Goal: Task Accomplishment & Management: Complete application form

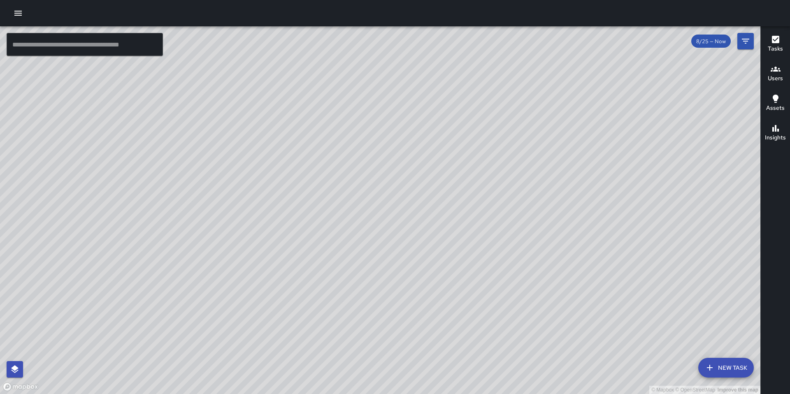
click at [73, 45] on input "text" at bounding box center [85, 44] width 156 height 23
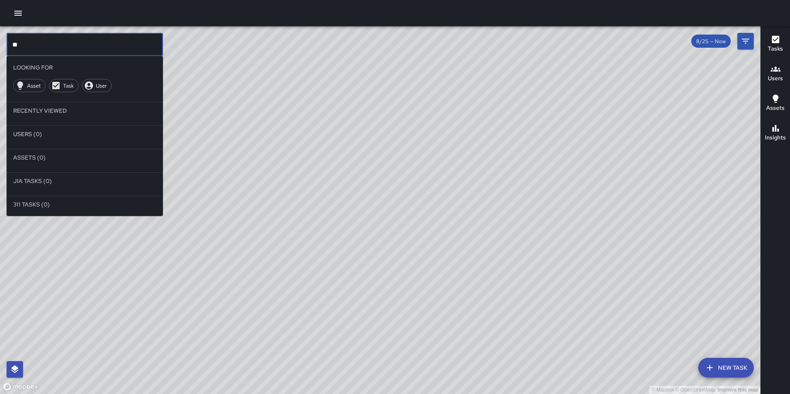
type input "*"
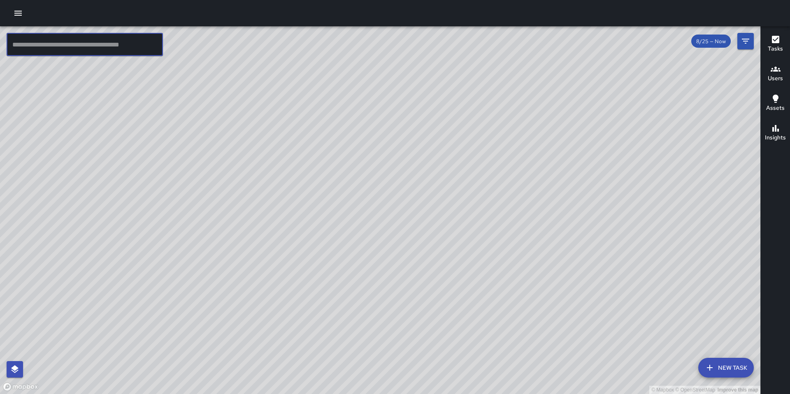
click at [14, 13] on icon "button" at bounding box center [18, 13] width 10 height 10
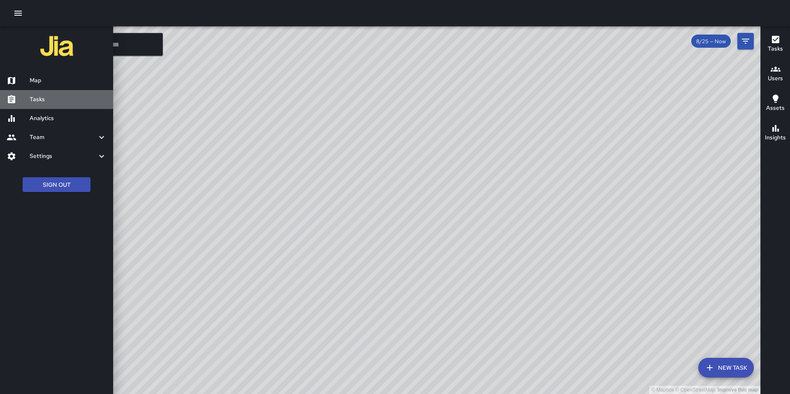
click at [40, 102] on h6 "Tasks" at bounding box center [68, 99] width 77 height 9
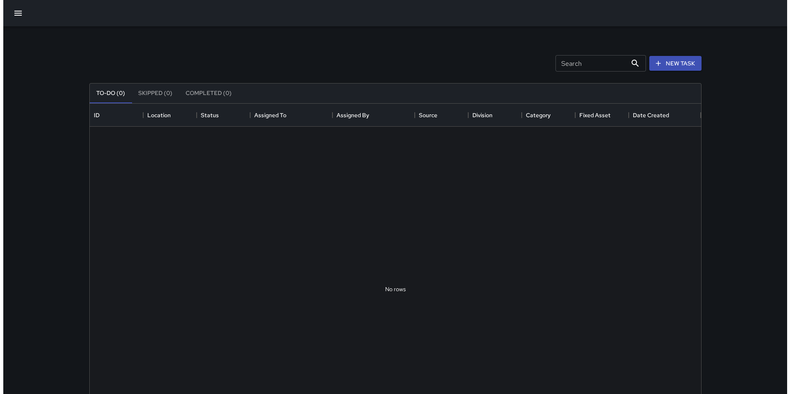
scroll to position [343, 606]
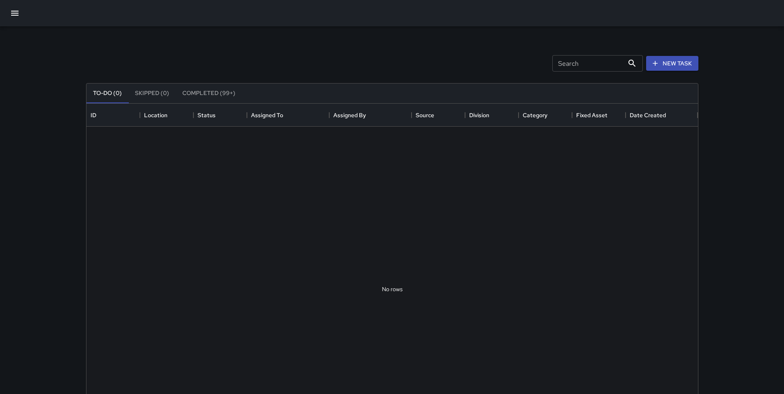
drag, startPoint x: 84, startPoint y: 68, endPoint x: 74, endPoint y: 61, distance: 12.2
click at [84, 68] on div "Search Search New Task" at bounding box center [392, 63] width 616 height 43
click at [14, 12] on icon "button" at bounding box center [15, 13] width 10 height 10
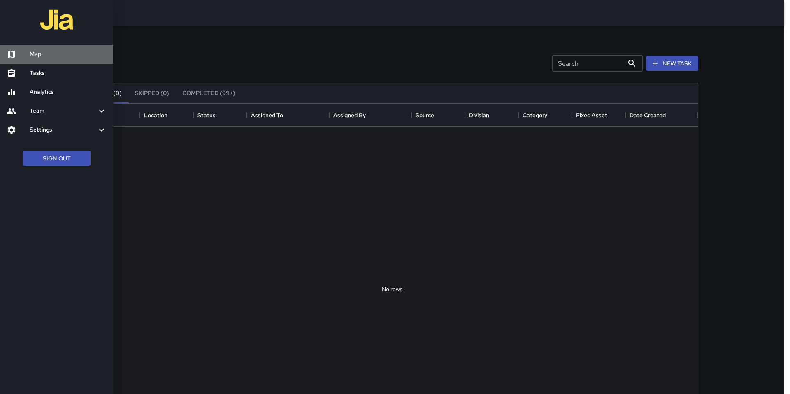
click at [45, 56] on h6 "Map" at bounding box center [68, 54] width 77 height 9
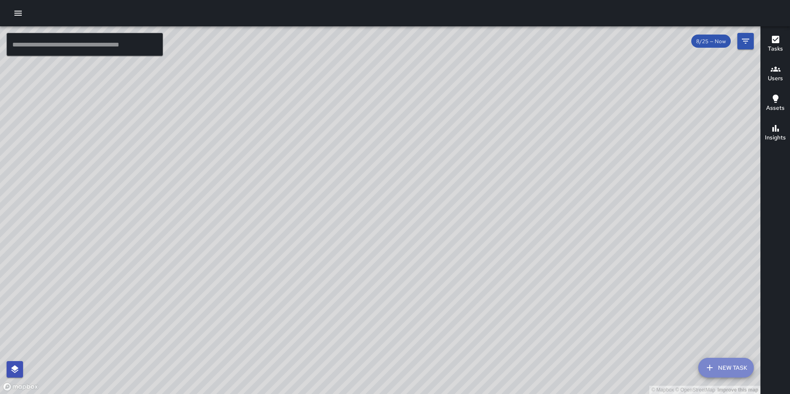
click at [732, 361] on button "New Task" at bounding box center [727, 368] width 56 height 20
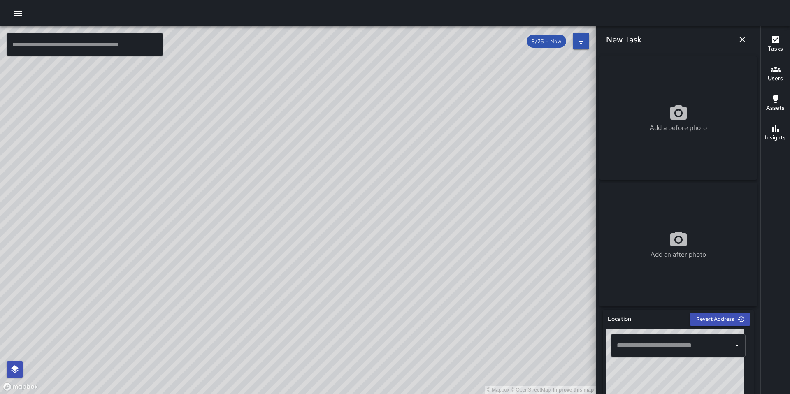
click at [686, 351] on input "text" at bounding box center [672, 346] width 115 height 16
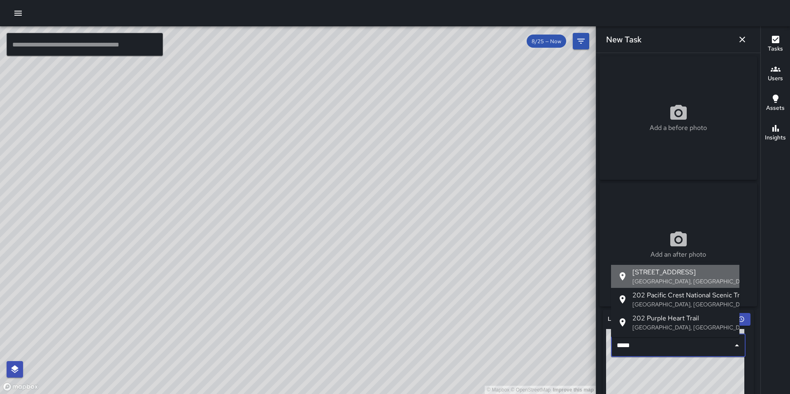
click at [666, 279] on p "[GEOGRAPHIC_DATA], [GEOGRAPHIC_DATA], [GEOGRAPHIC_DATA]" at bounding box center [683, 281] width 100 height 8
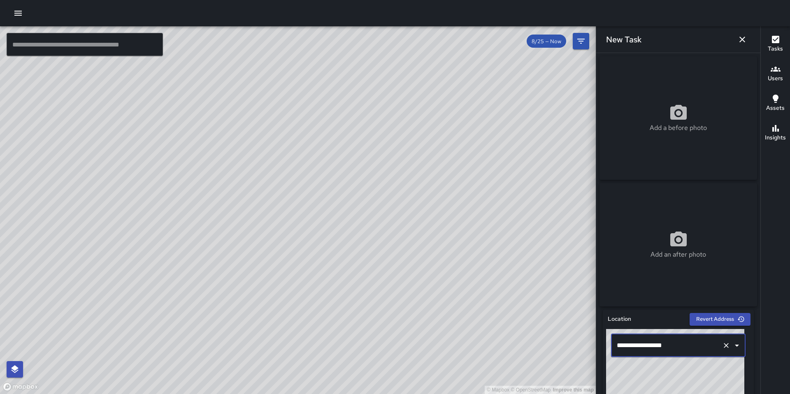
scroll to position [166, 0]
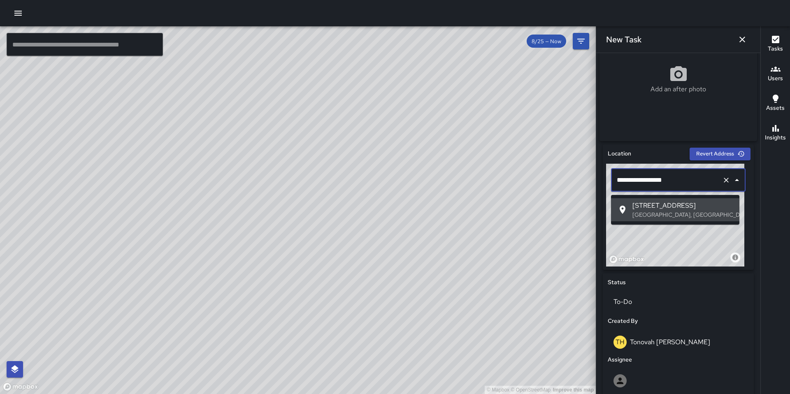
drag, startPoint x: 688, startPoint y: 182, endPoint x: 554, endPoint y: 191, distance: 134.1
click at [554, 191] on div "© Mapbox © OpenStreetMap Improve this map ​ New Task 8/25 — Now Map Layers Task…" at bounding box center [395, 210] width 790 height 368
drag, startPoint x: 678, startPoint y: 183, endPoint x: 618, endPoint y: 184, distance: 59.7
click at [618, 184] on input "**********" at bounding box center [667, 181] width 104 height 16
drag, startPoint x: 643, startPoint y: 219, endPoint x: 643, endPoint y: 214, distance: 5.0
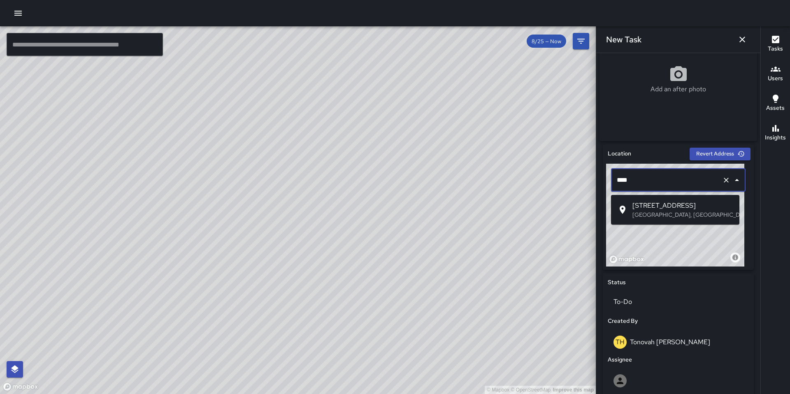
click at [643, 219] on p "[GEOGRAPHIC_DATA], [GEOGRAPHIC_DATA], [GEOGRAPHIC_DATA]" at bounding box center [683, 215] width 100 height 8
drag, startPoint x: 627, startPoint y: 183, endPoint x: 588, endPoint y: 182, distance: 38.3
click at [588, 182] on div "© Mapbox © OpenStreetMap Improve this map ​ New Task 8/25 — Now Map Layers Task…" at bounding box center [395, 210] width 790 height 368
click at [643, 211] on p "[GEOGRAPHIC_DATA], [GEOGRAPHIC_DATA], [GEOGRAPHIC_DATA]" at bounding box center [683, 215] width 100 height 8
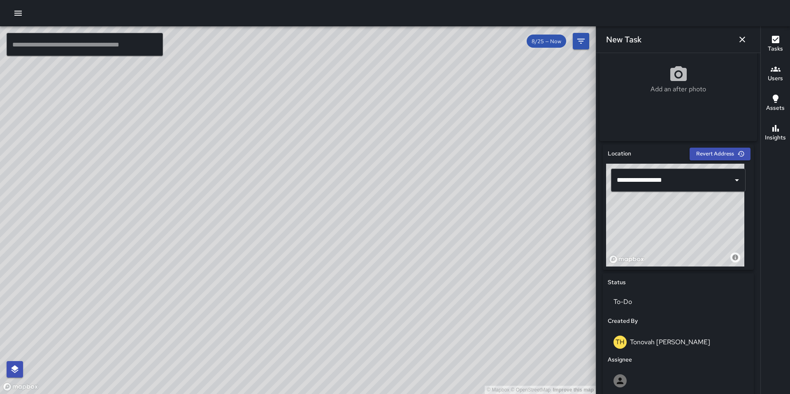
click at [654, 237] on div "© Mapbox © OpenStreetMap Improve this map" at bounding box center [675, 215] width 138 height 103
drag, startPoint x: 450, startPoint y: 261, endPoint x: 475, endPoint y: 219, distance: 48.5
click at [450, 208] on div "© Mapbox © OpenStreetMap Improve this map" at bounding box center [298, 210] width 596 height 368
click at [628, 182] on input "**********" at bounding box center [667, 181] width 104 height 16
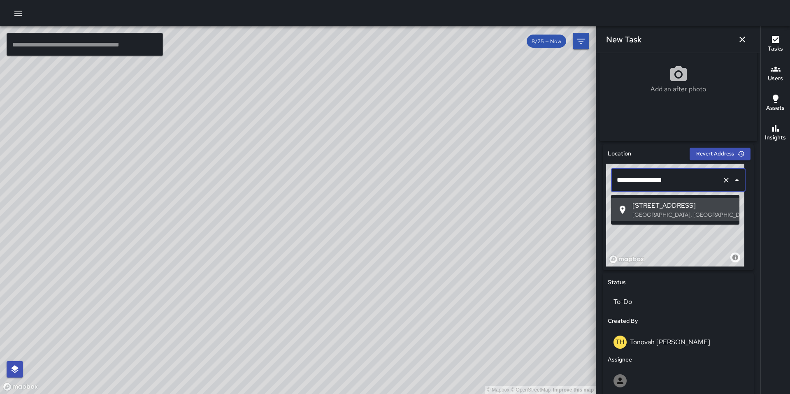
click at [628, 183] on input "**********" at bounding box center [667, 181] width 104 height 16
drag, startPoint x: 630, startPoint y: 184, endPoint x: 600, endPoint y: 187, distance: 29.4
click at [603, 187] on div "**********" at bounding box center [678, 208] width 151 height 126
click at [653, 207] on span "[STREET_ADDRESS]" at bounding box center [683, 206] width 100 height 10
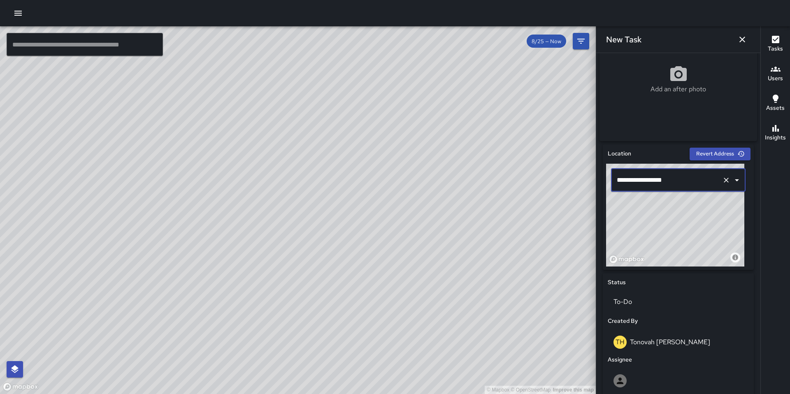
type input "**********"
